Goal: Transaction & Acquisition: Book appointment/travel/reservation

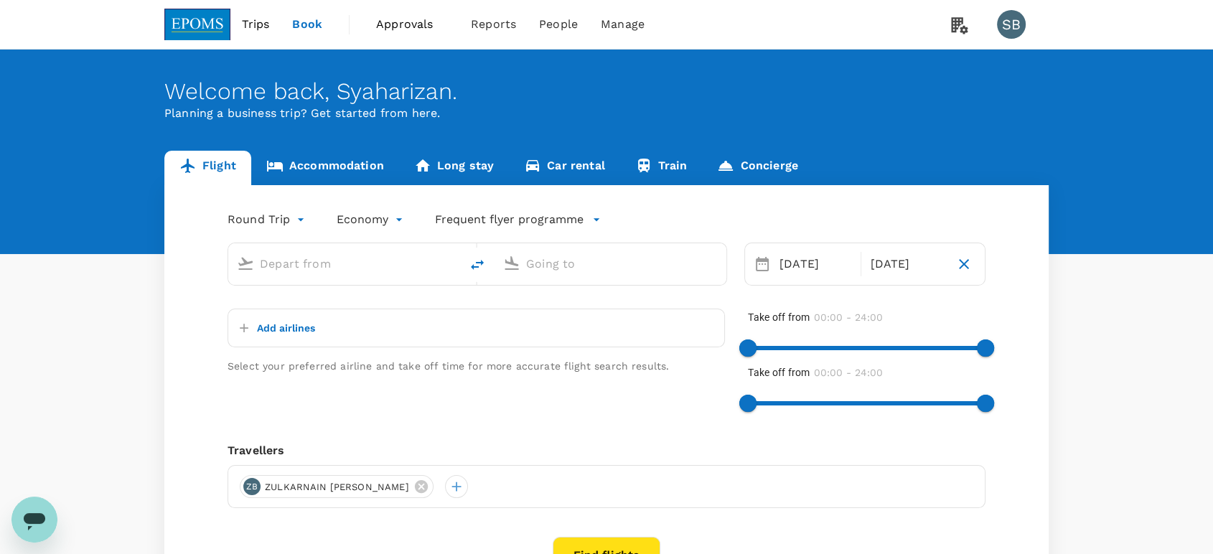
type input "Kuala Lumpur Intl ([GEOGRAPHIC_DATA])"
type input "Kota Kinabalu Intl (BKI)"
type input "Kuala Lumpur Intl ([GEOGRAPHIC_DATA])"
type input "Kota Kinabalu Intl (BKI)"
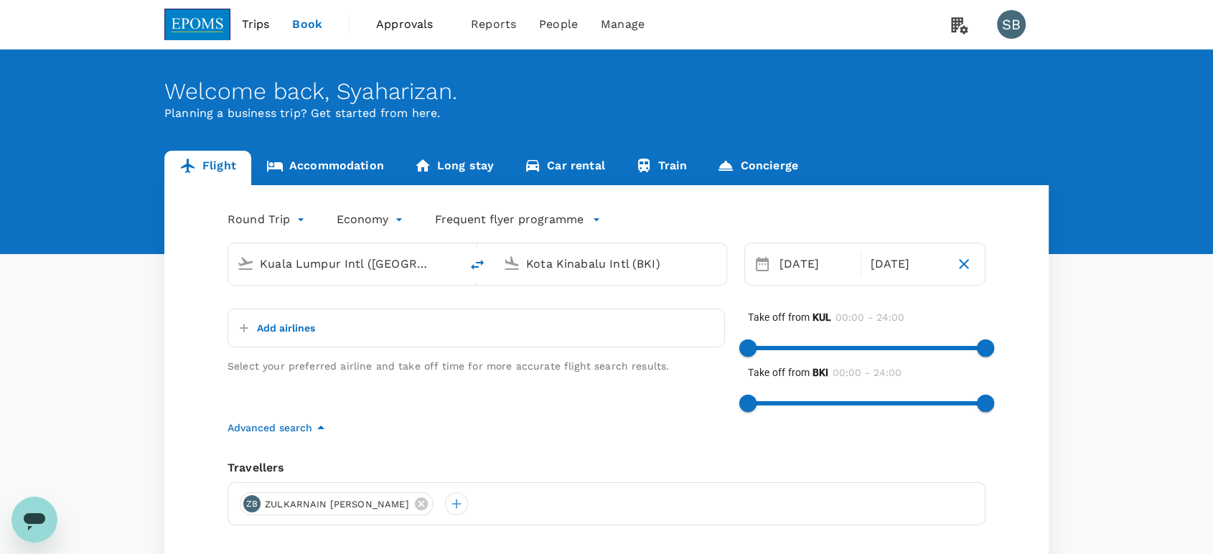
click at [352, 157] on link "Accommodation" at bounding box center [325, 168] width 148 height 34
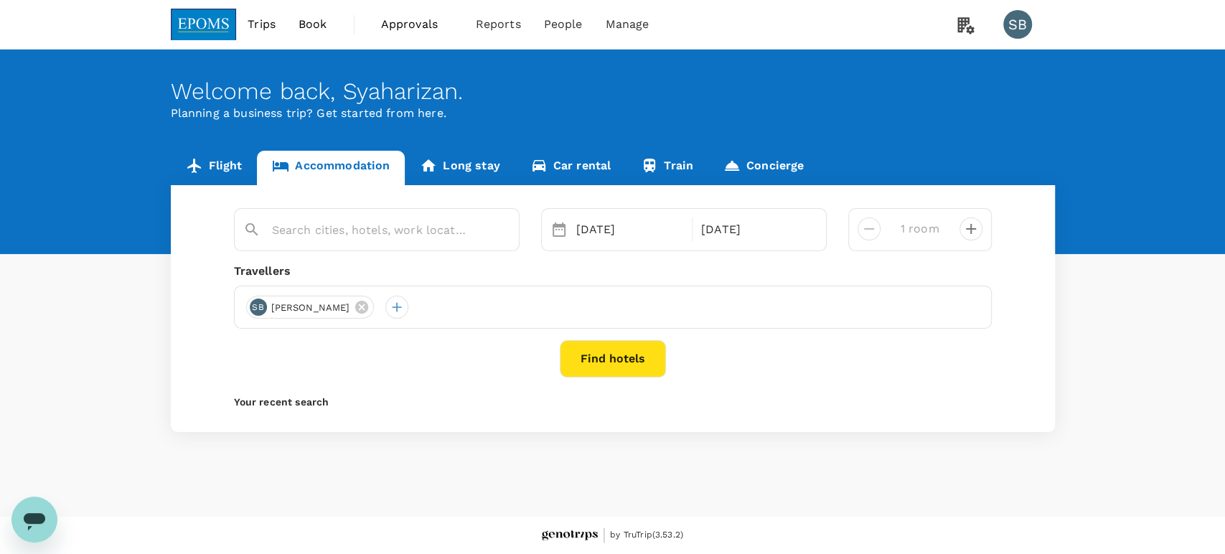
type input "Holiday Inn Express [GEOGRAPHIC_DATA]"
click at [420, 303] on icon at bounding box center [426, 307] width 13 height 13
click at [265, 307] on div at bounding box center [257, 307] width 23 height 23
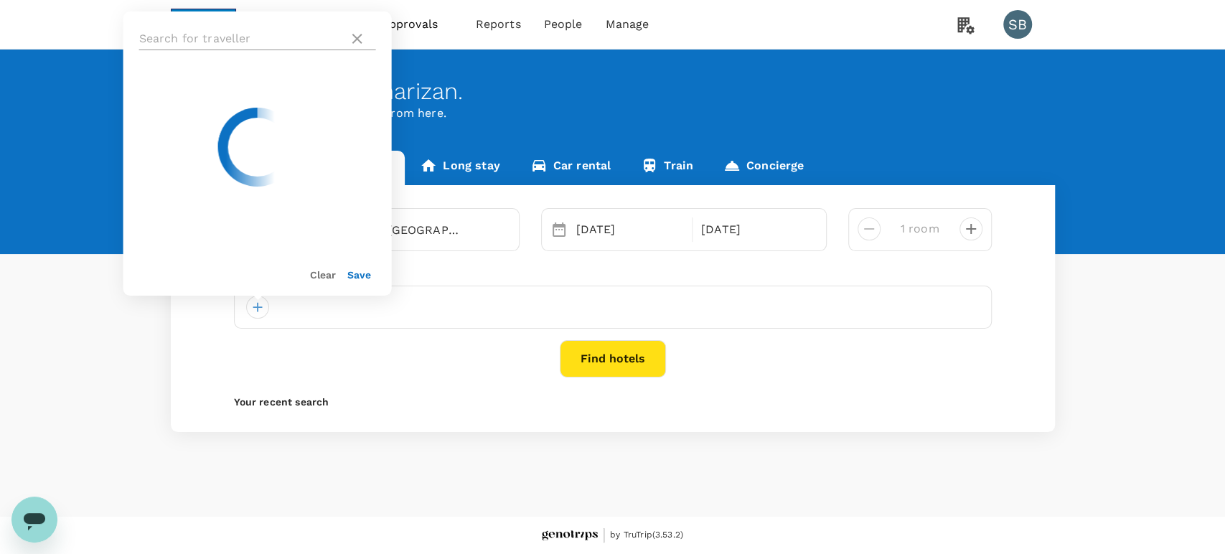
click at [212, 44] on input "text" at bounding box center [241, 38] width 204 height 23
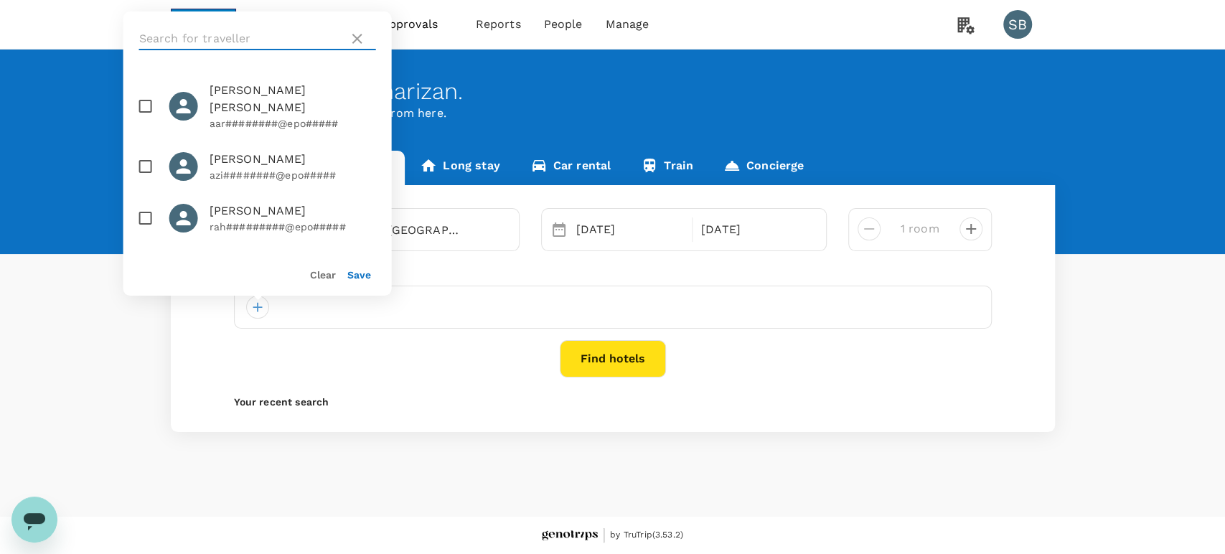
paste input "Marzhiah"
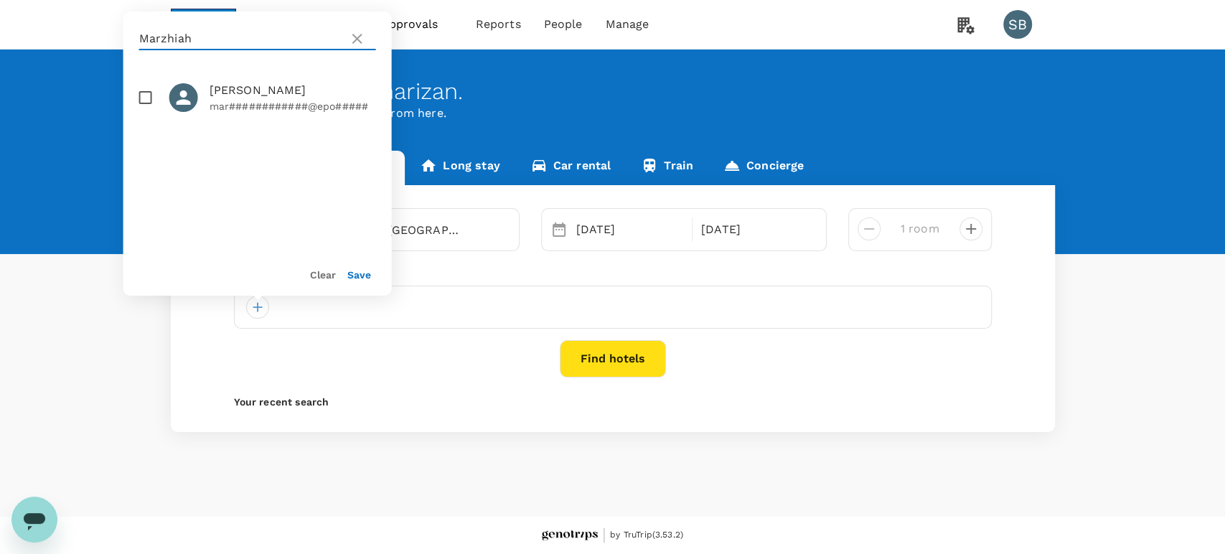
type input "Marzhiah"
click at [145, 99] on input "checkbox" at bounding box center [146, 98] width 30 height 30
checkbox input "true"
click at [350, 274] on button "Save" at bounding box center [359, 274] width 24 height 11
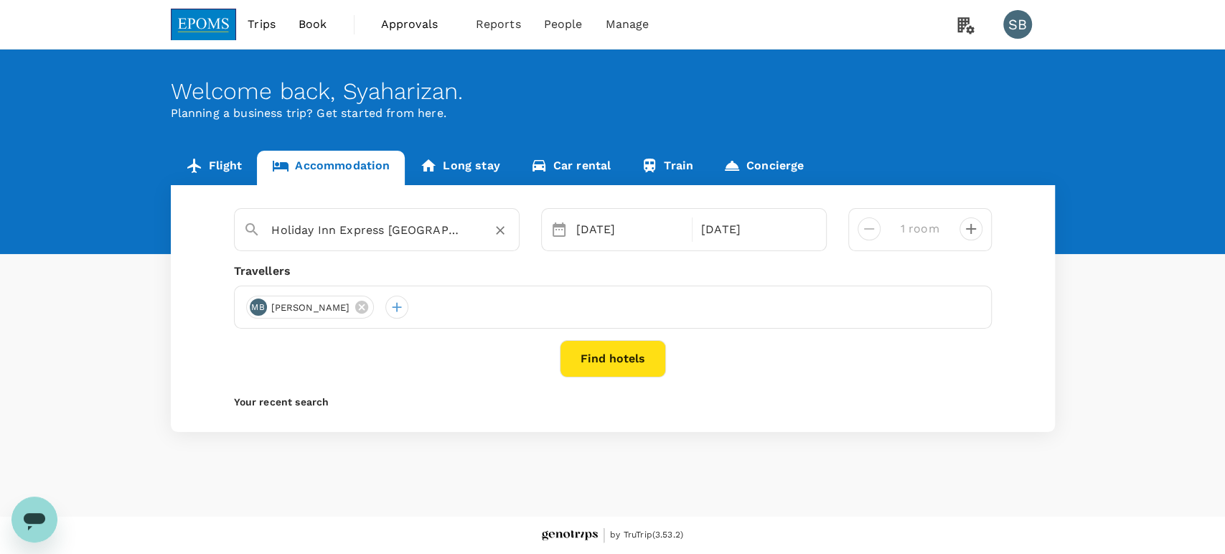
drag, startPoint x: 320, startPoint y: 225, endPoint x: 344, endPoint y: 235, distance: 26.1
click at [321, 226] on input "Holiday Inn Express [GEOGRAPHIC_DATA]" at bounding box center [371, 230] width 198 height 22
click at [499, 231] on icon "Clear" at bounding box center [500, 231] width 9 height 9
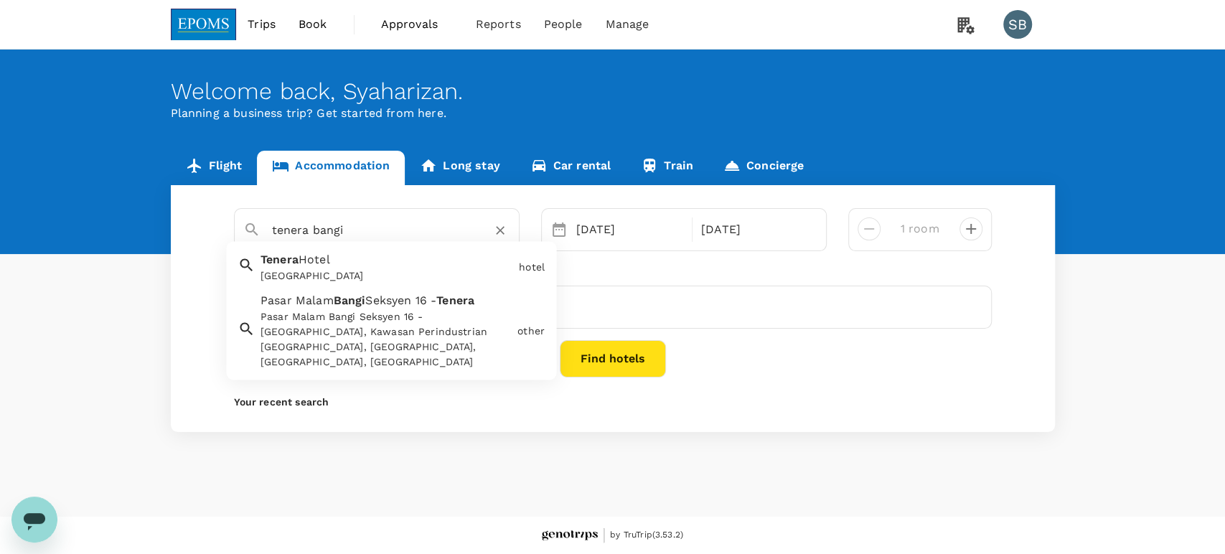
click at [479, 269] on div "[GEOGRAPHIC_DATA]" at bounding box center [386, 276] width 253 height 15
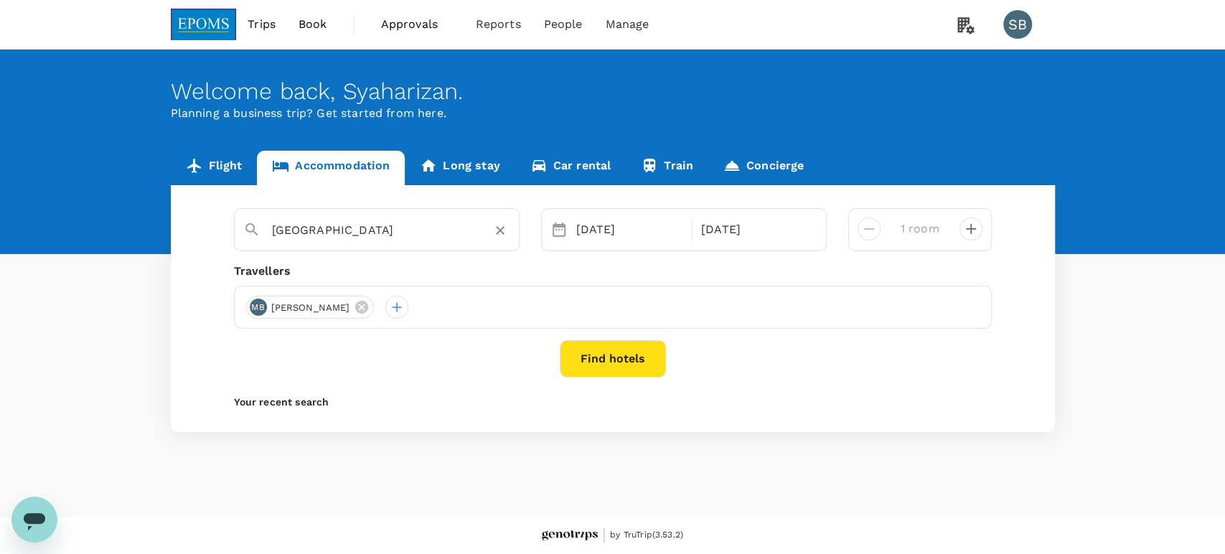
type input "[GEOGRAPHIC_DATA]"
click at [590, 222] on div "[DATE]" at bounding box center [629, 229] width 119 height 29
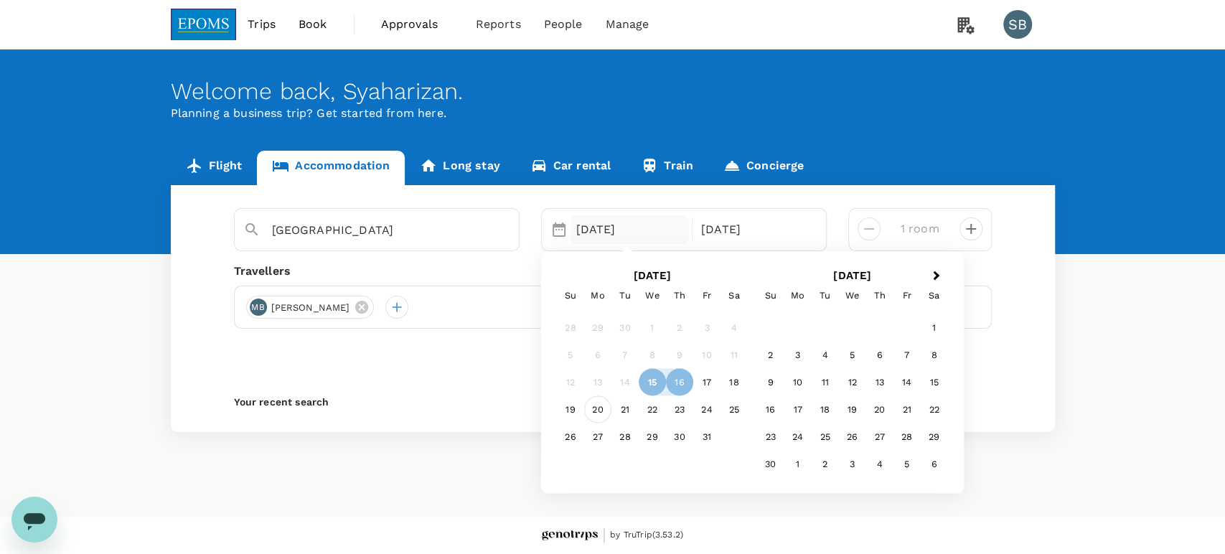
click at [595, 405] on div "20" at bounding box center [597, 408] width 27 height 27
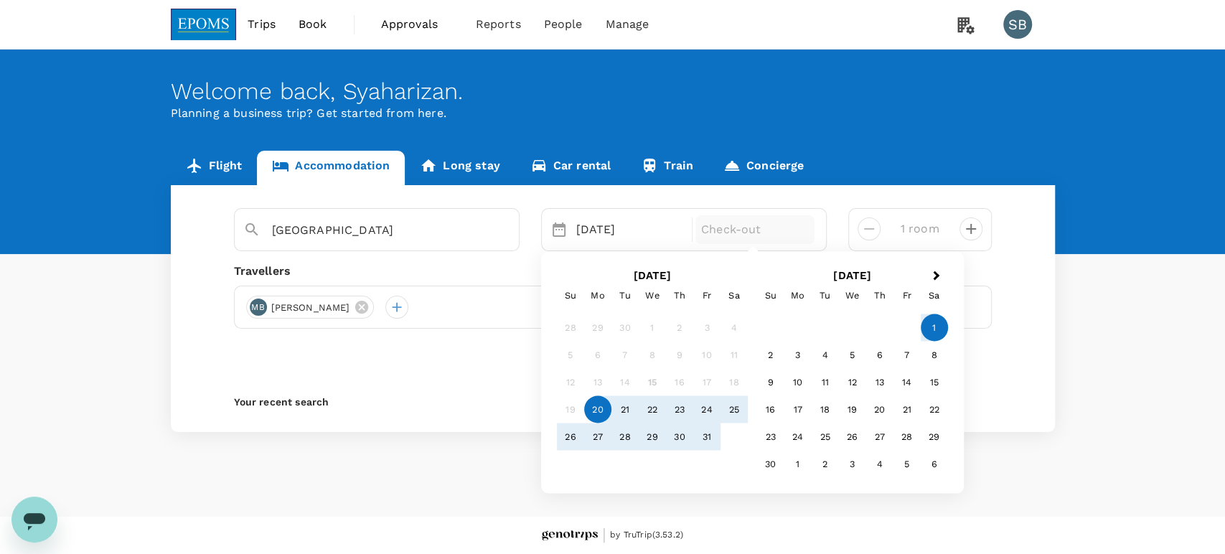
click at [927, 329] on div "1" at bounding box center [934, 327] width 27 height 27
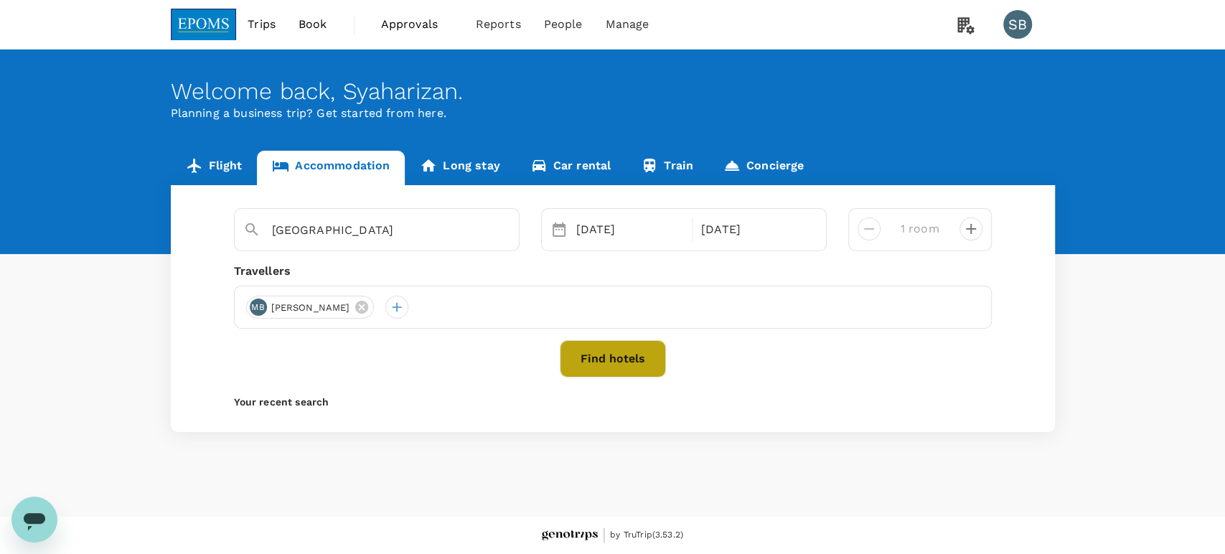
click at [614, 360] on button "Find hotels" at bounding box center [613, 358] width 106 height 37
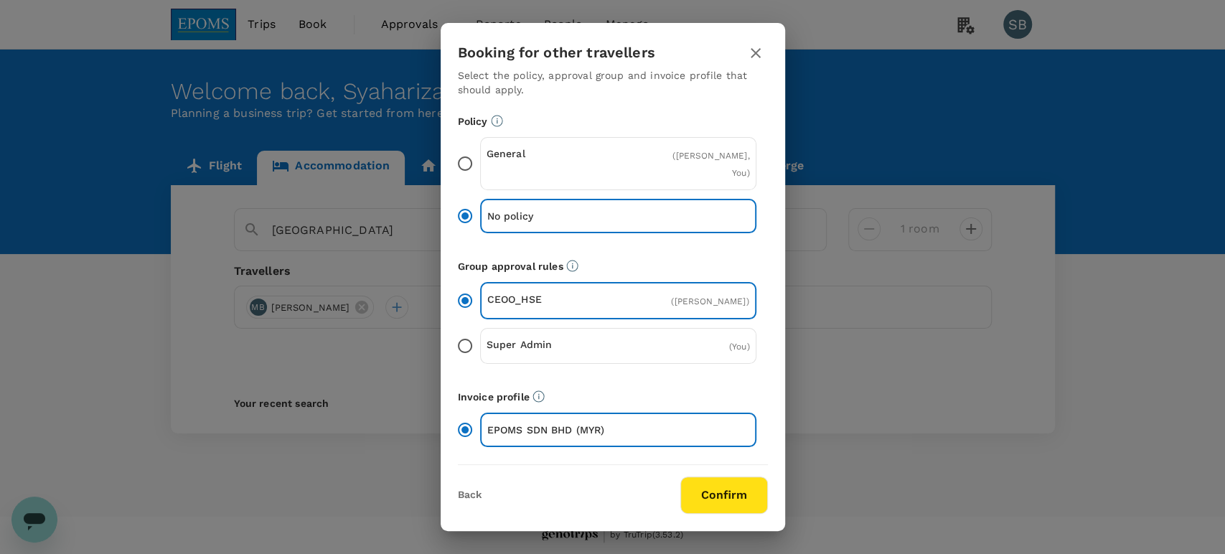
click at [714, 499] on button "Confirm" at bounding box center [724, 494] width 88 height 37
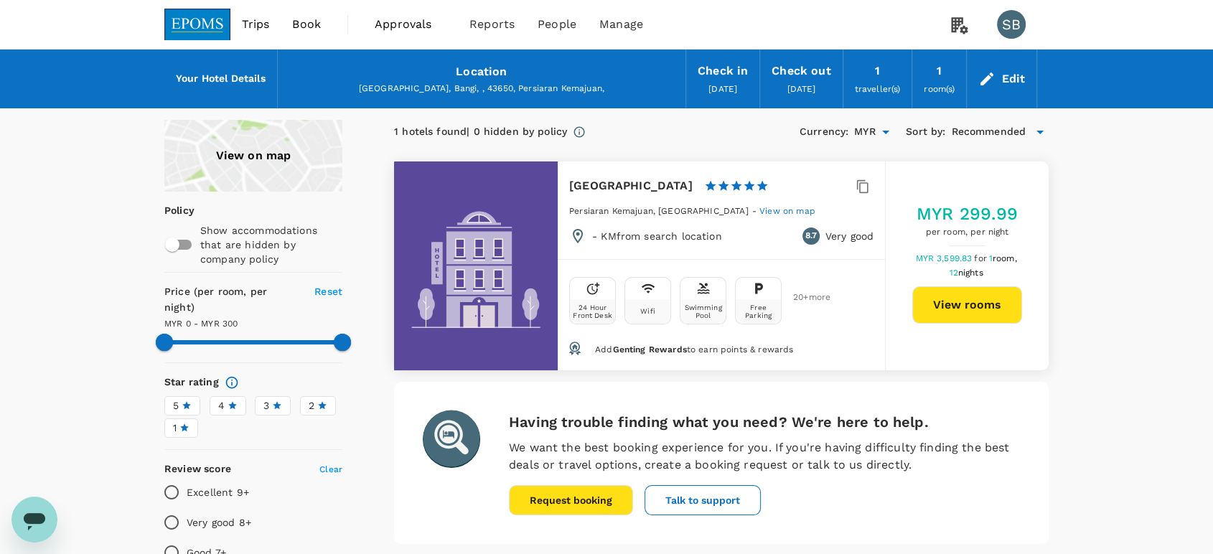
click at [976, 305] on button "View rooms" at bounding box center [967, 304] width 110 height 37
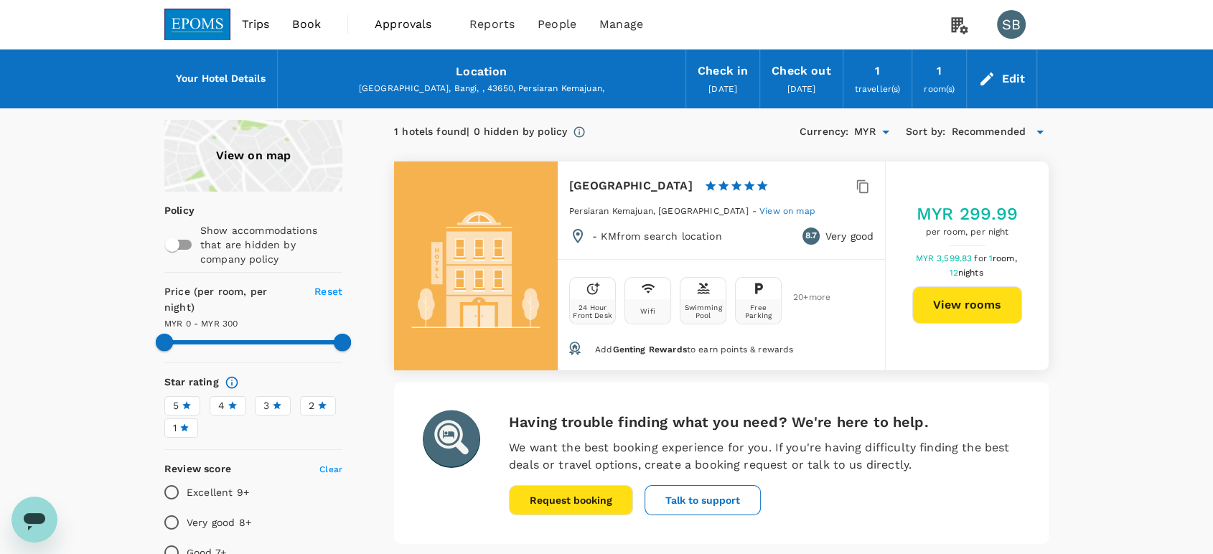
type input "300"
drag, startPoint x: 207, startPoint y: 22, endPoint x: 197, endPoint y: 4, distance: 19.9
click at [207, 22] on img at bounding box center [197, 25] width 66 height 32
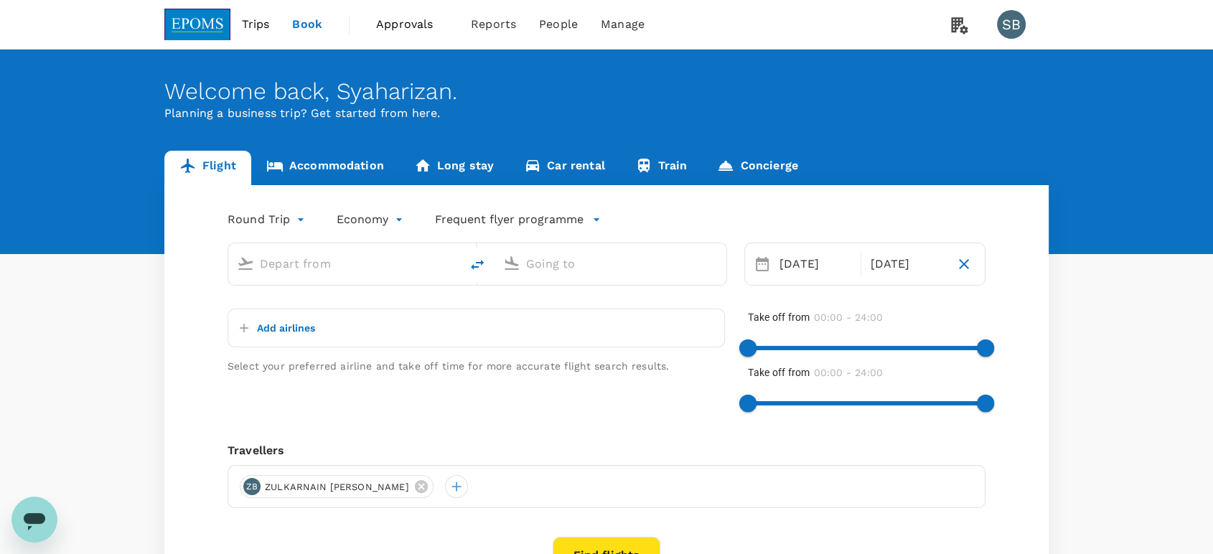
type input "Kuala Lumpur Intl ([GEOGRAPHIC_DATA])"
type input "Kota Kinabalu Intl (BKI)"
type input "Kuala Lumpur Intl ([GEOGRAPHIC_DATA])"
type input "Kota Kinabalu Intl (BKI)"
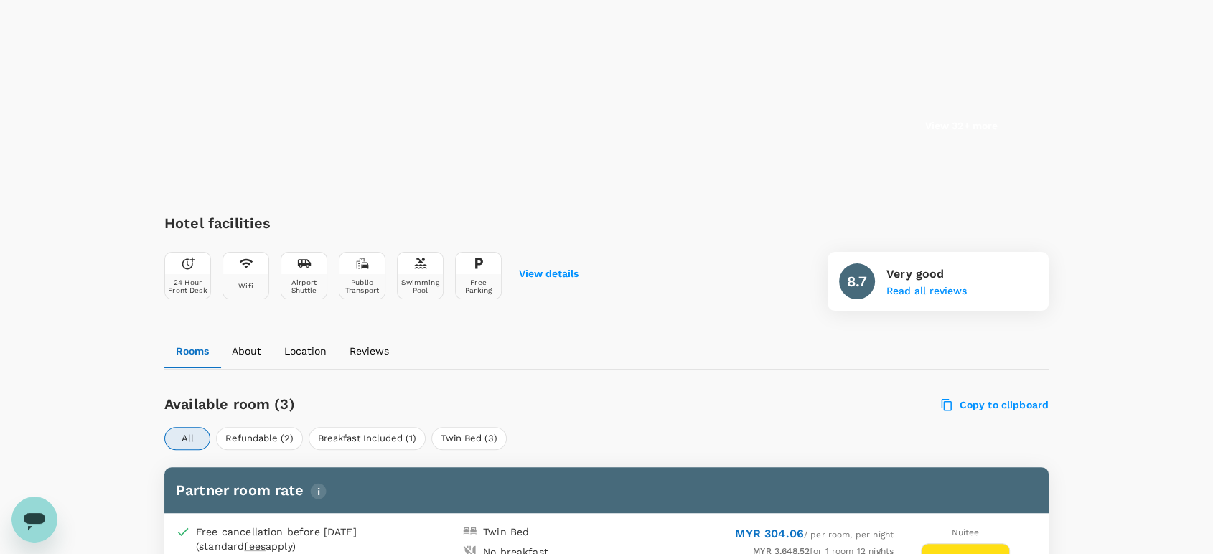
scroll to position [637, 0]
